Goal: Transaction & Acquisition: Purchase product/service

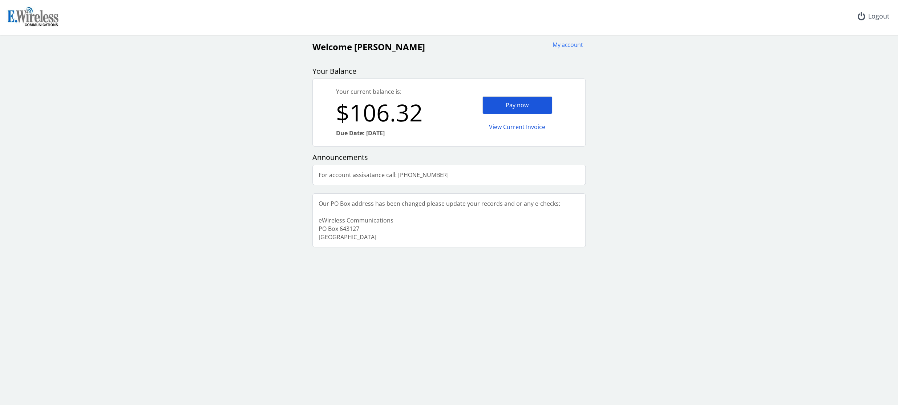
click at [508, 103] on div "Pay now" at bounding box center [518, 105] width 70 height 18
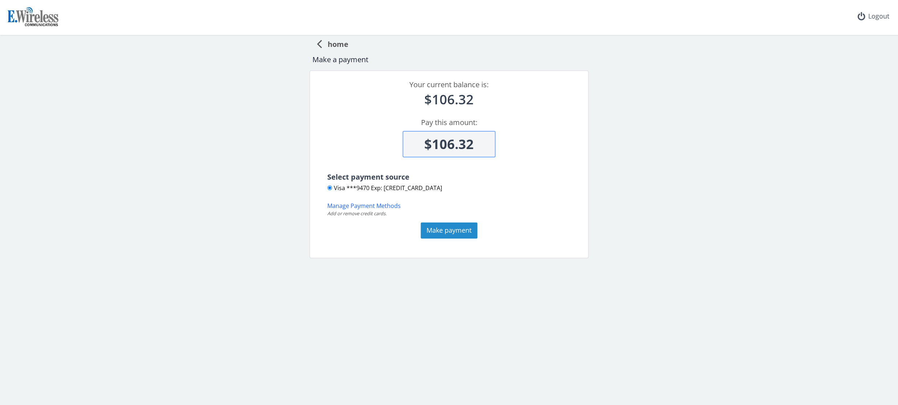
click at [451, 230] on button "Make payment" at bounding box center [449, 230] width 57 height 16
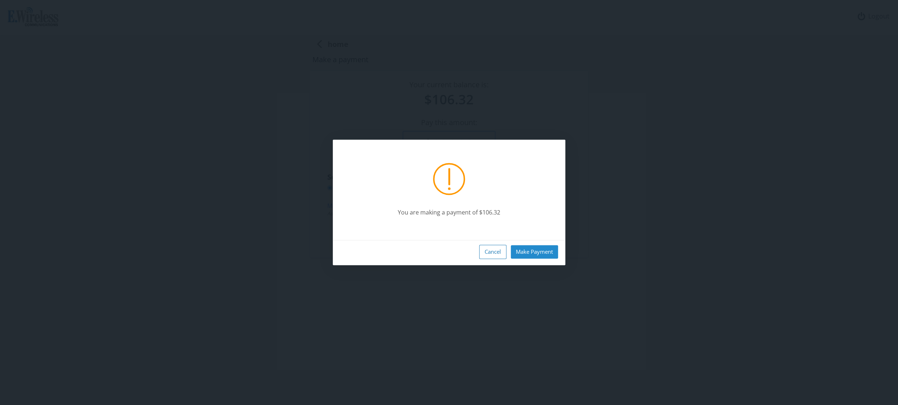
click at [529, 253] on button "Make Payment" at bounding box center [534, 251] width 47 height 13
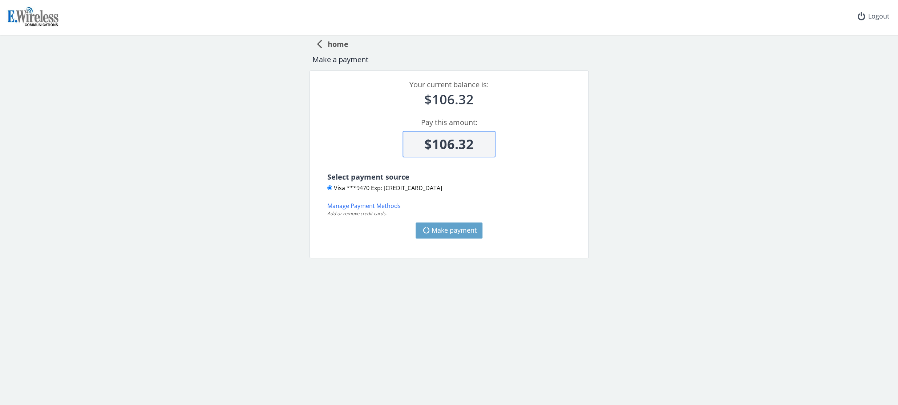
type input "$106.32"
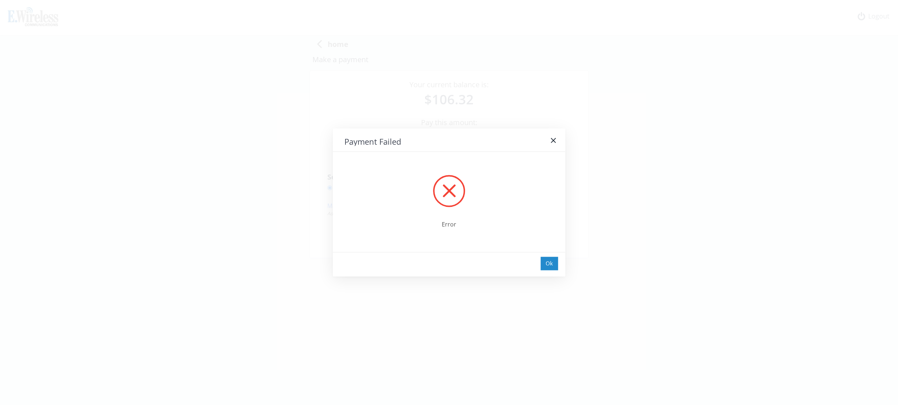
click at [546, 264] on div "Ok" at bounding box center [549, 263] width 17 height 13
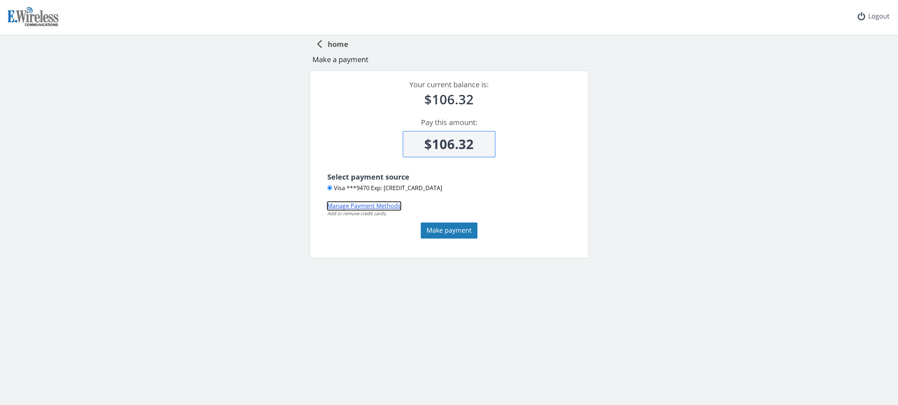
click at [381, 208] on button "Manage Payment Methods" at bounding box center [363, 206] width 73 height 8
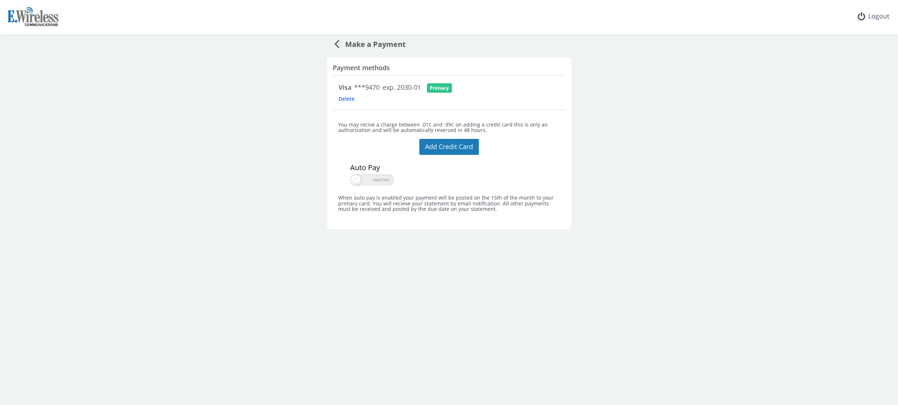
click at [347, 98] on span "Delete" at bounding box center [358, 98] width 39 height 7
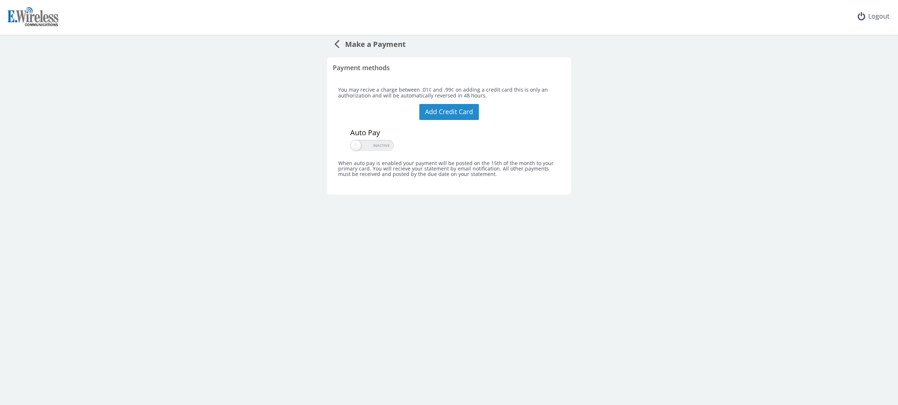
click at [446, 113] on button "Add Credit Card" at bounding box center [449, 112] width 60 height 16
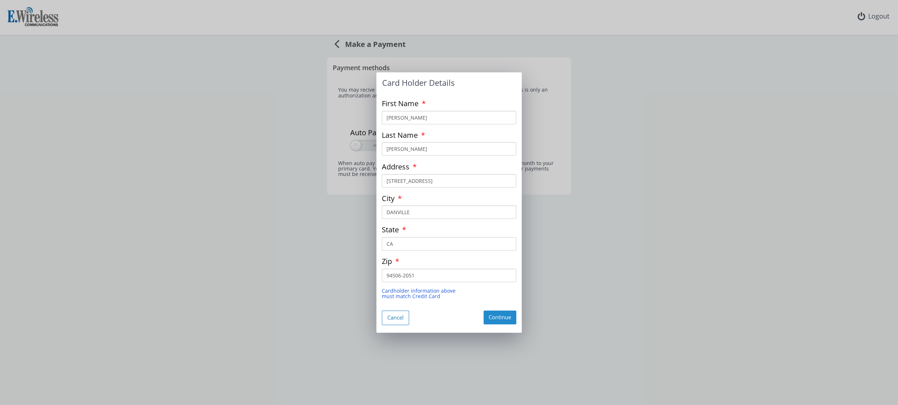
click at [505, 318] on button "Continue" at bounding box center [500, 316] width 33 height 13
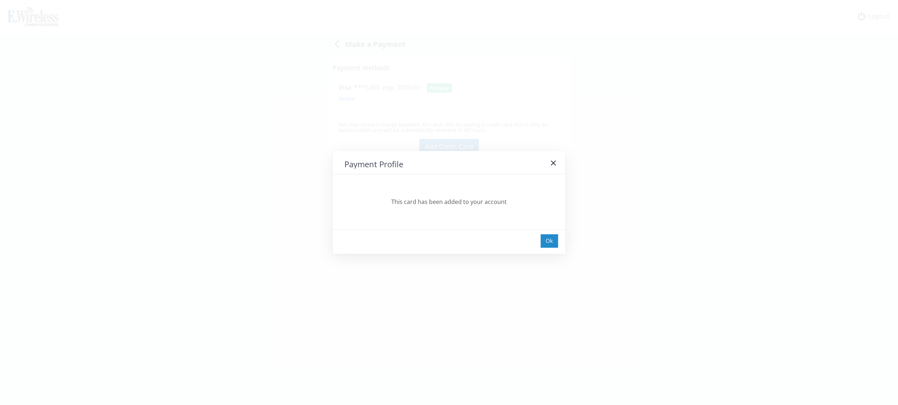
click at [550, 242] on div "Ok" at bounding box center [549, 240] width 17 height 13
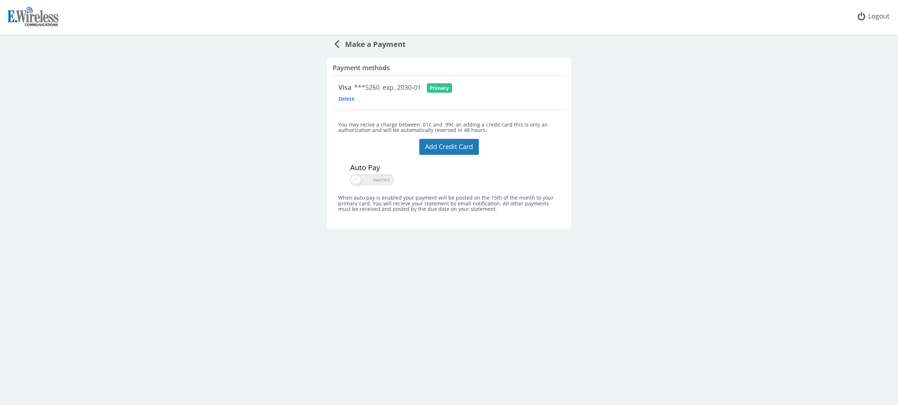
click at [441, 88] on div "Primary" at bounding box center [439, 87] width 25 height 9
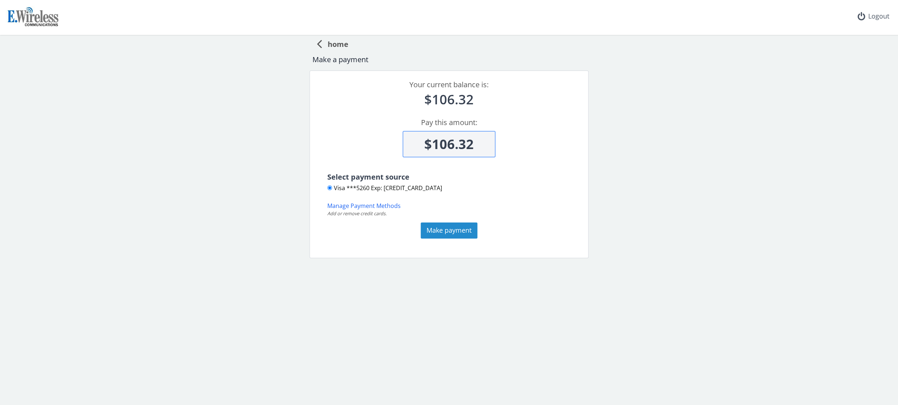
click at [444, 233] on button "Make payment" at bounding box center [449, 230] width 57 height 16
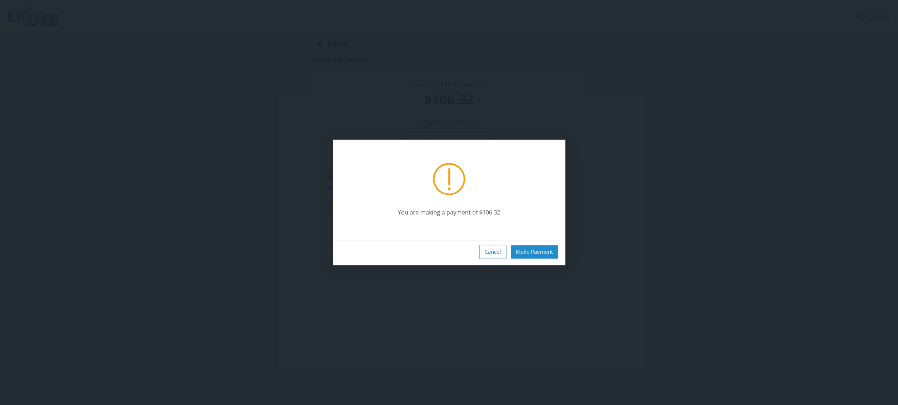
click at [525, 251] on button "Make Payment" at bounding box center [534, 251] width 47 height 13
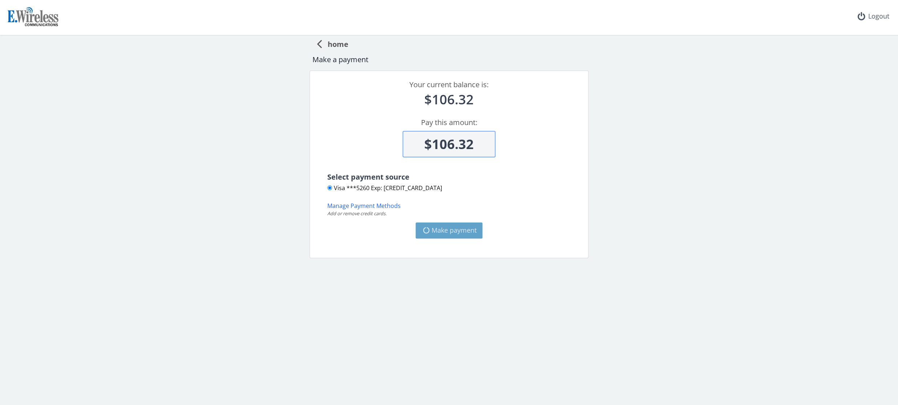
type input "$0"
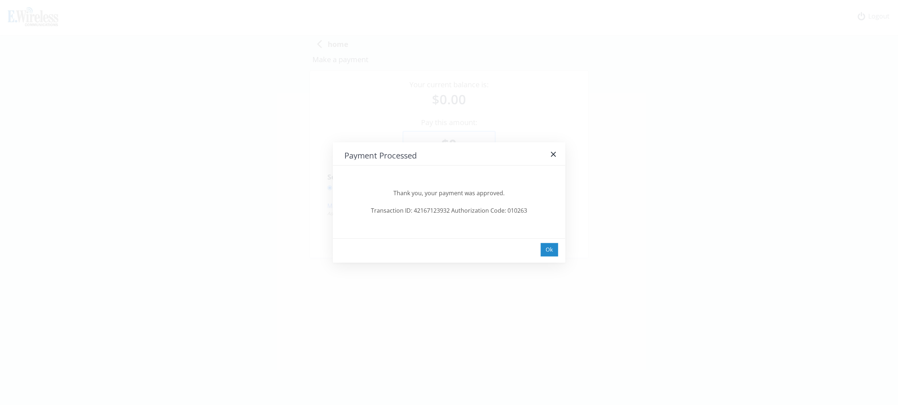
click at [550, 251] on div "Ok" at bounding box center [549, 249] width 17 height 13
